Goal: Information Seeking & Learning: Learn about a topic

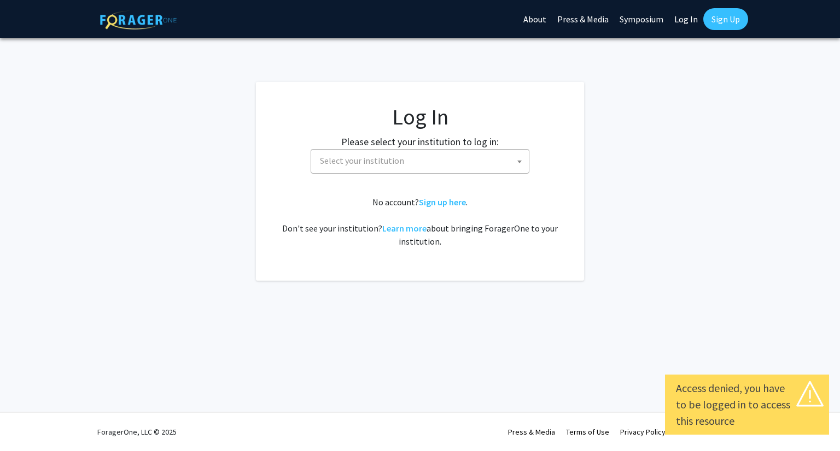
select select
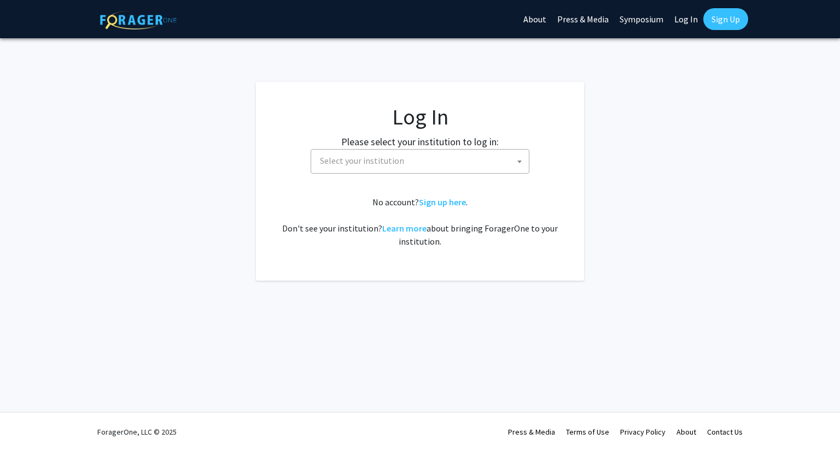
click at [423, 163] on span "Select your institution" at bounding box center [421, 161] width 213 height 22
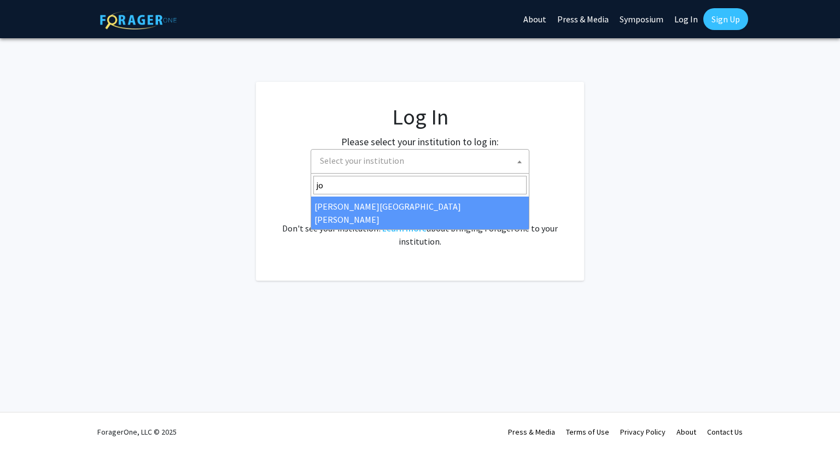
type input "jo"
select select "1"
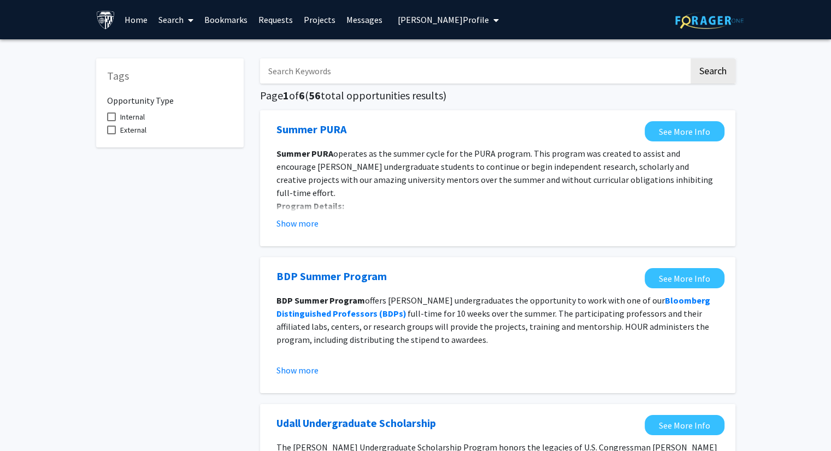
scroll to position [34, 0]
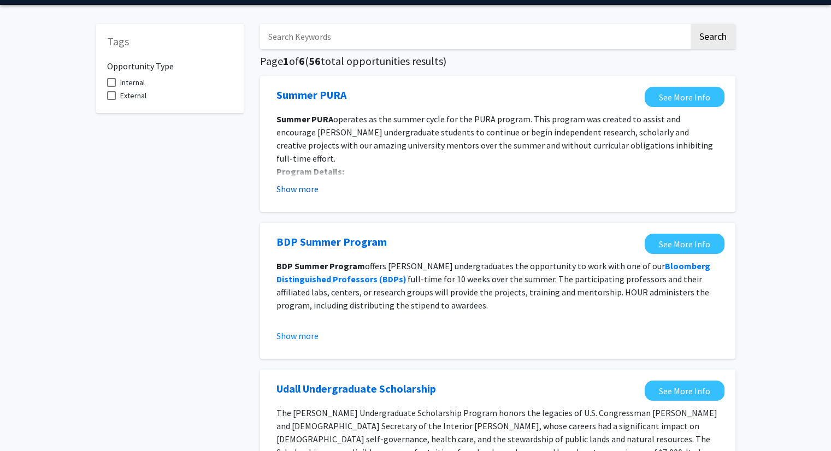
click at [306, 188] on button "Show more" at bounding box center [298, 189] width 42 height 13
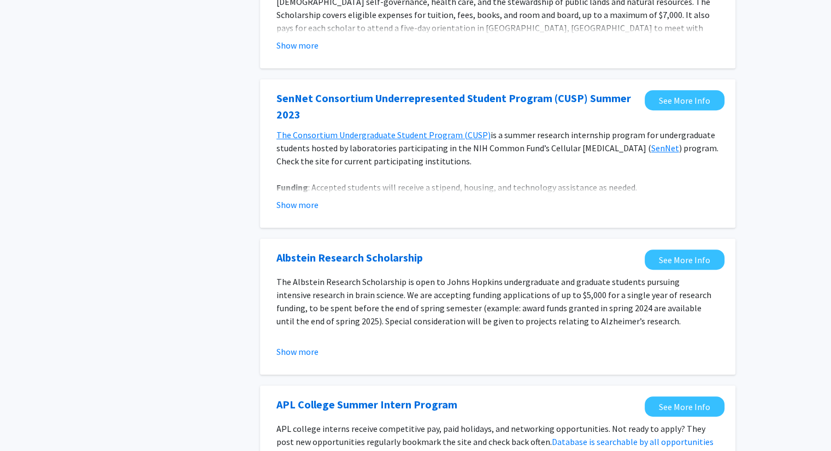
scroll to position [552, 0]
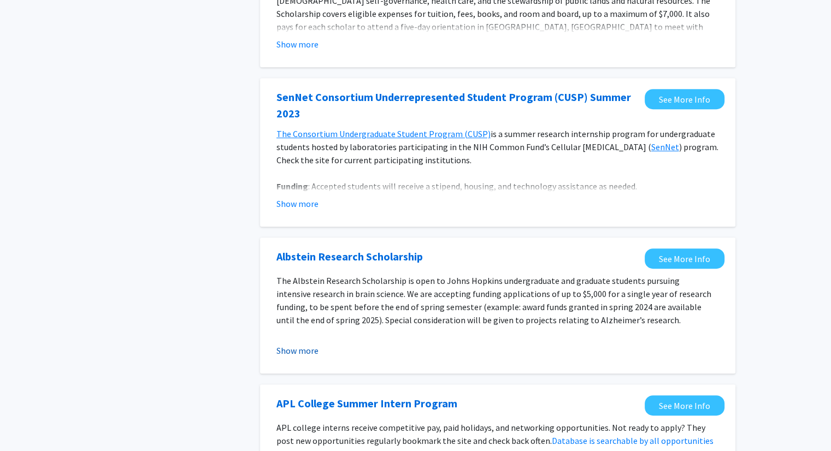
click at [315, 344] on button "Show more" at bounding box center [298, 350] width 42 height 13
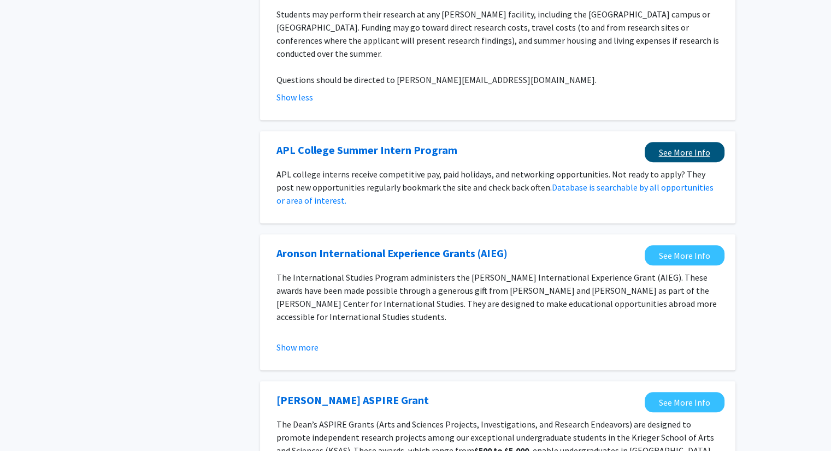
scroll to position [922, 0]
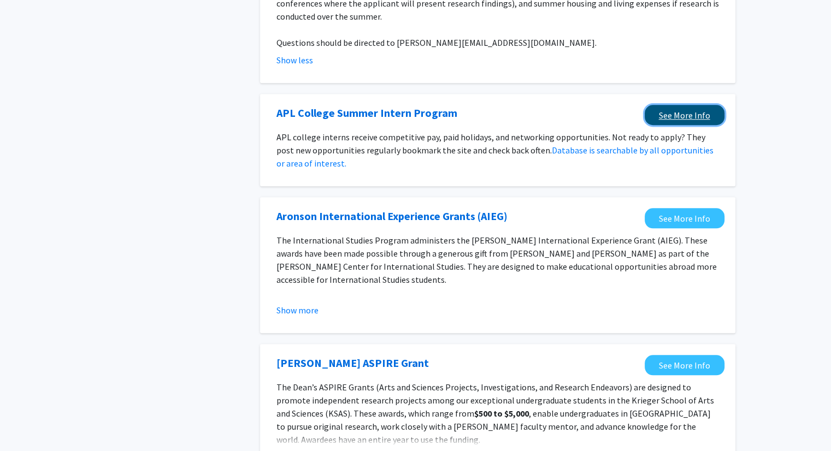
click at [678, 105] on link "See More Info" at bounding box center [685, 115] width 80 height 20
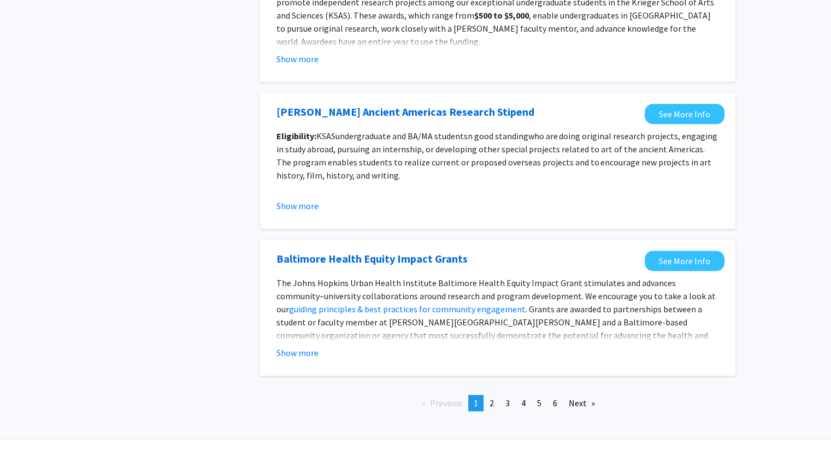
scroll to position [1319, 0]
click at [488, 396] on link "page 2" at bounding box center [491, 404] width 15 height 16
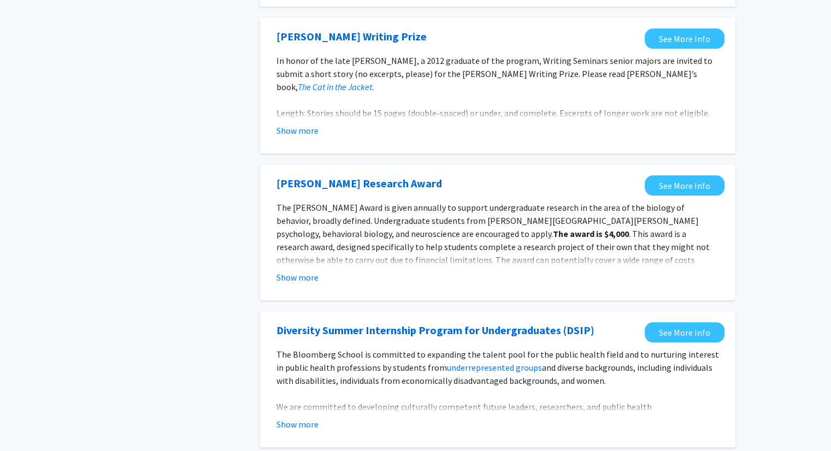
scroll to position [1233, 0]
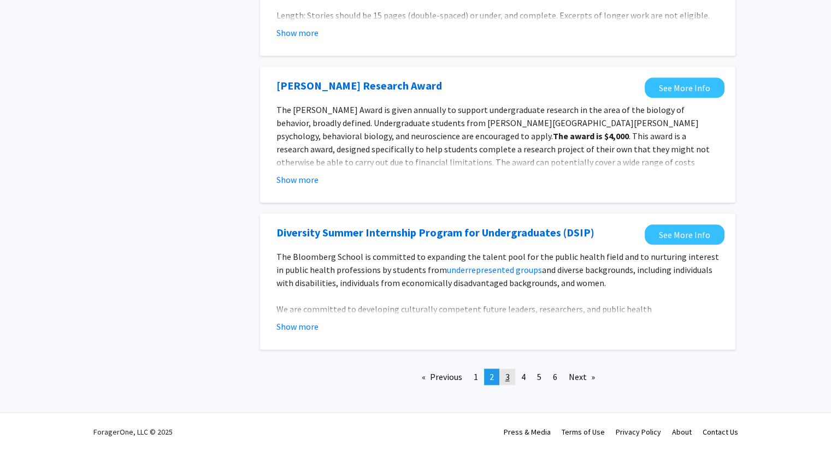
click at [508, 374] on span "3" at bounding box center [508, 377] width 4 height 11
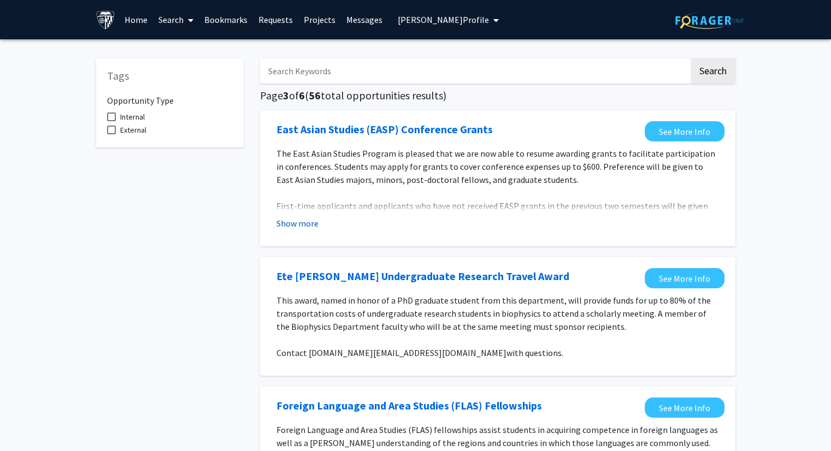
click at [293, 217] on button "Show more" at bounding box center [298, 223] width 42 height 13
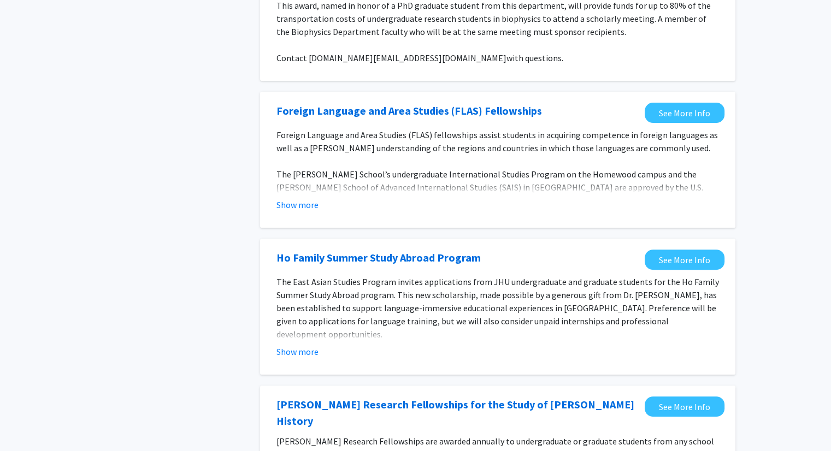
scroll to position [378, 0]
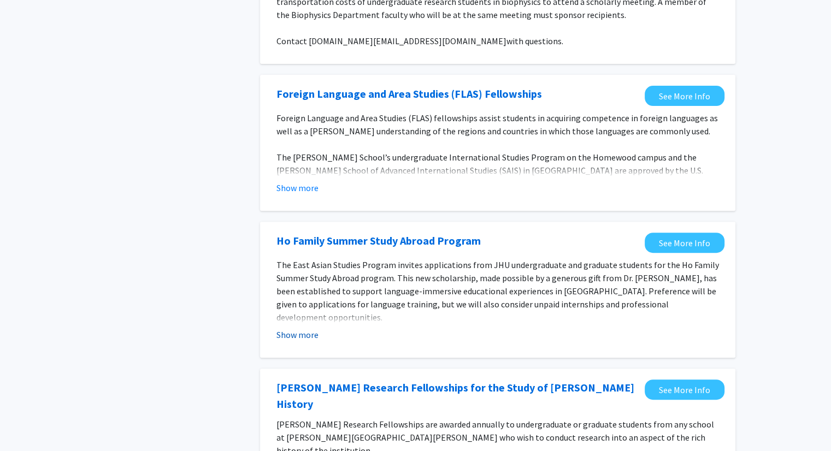
click at [306, 335] on button "Show more" at bounding box center [298, 334] width 42 height 13
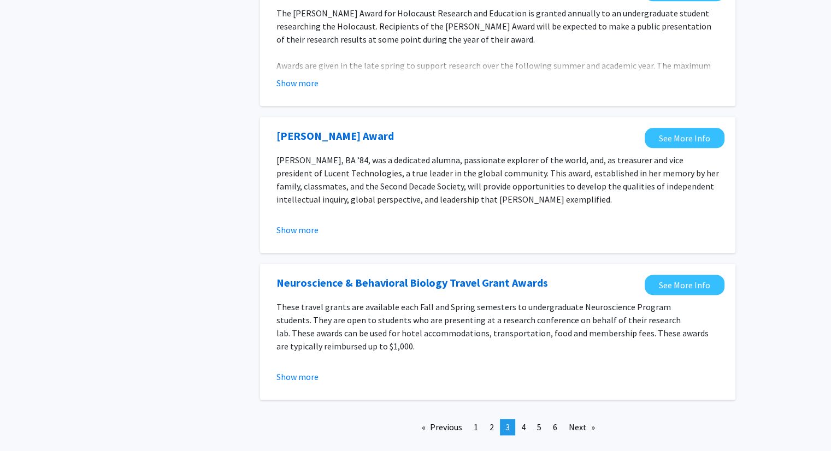
scroll to position [1361, 0]
